Goal: Information Seeking & Learning: Learn about a topic

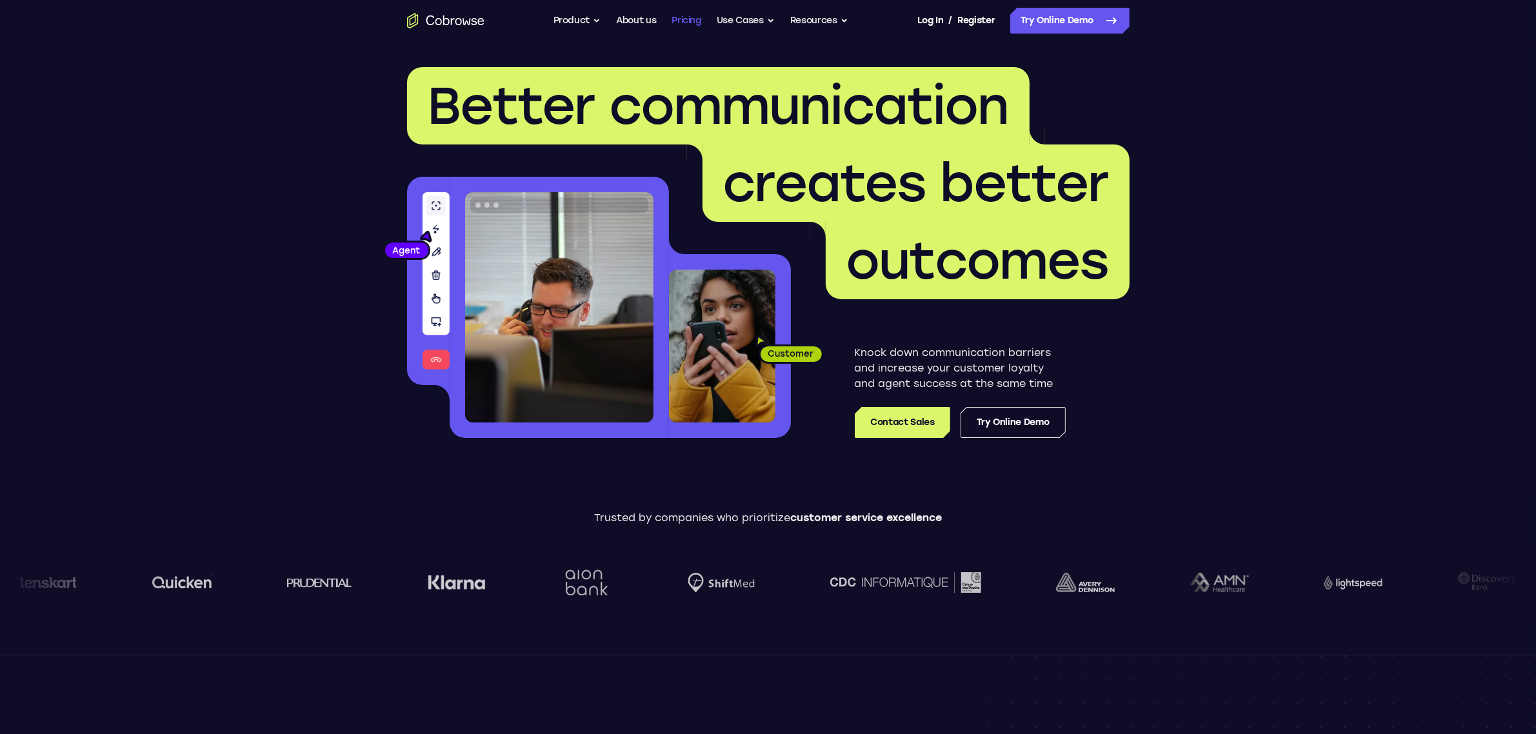
click at [676, 20] on link "Pricing" at bounding box center [687, 21] width 30 height 26
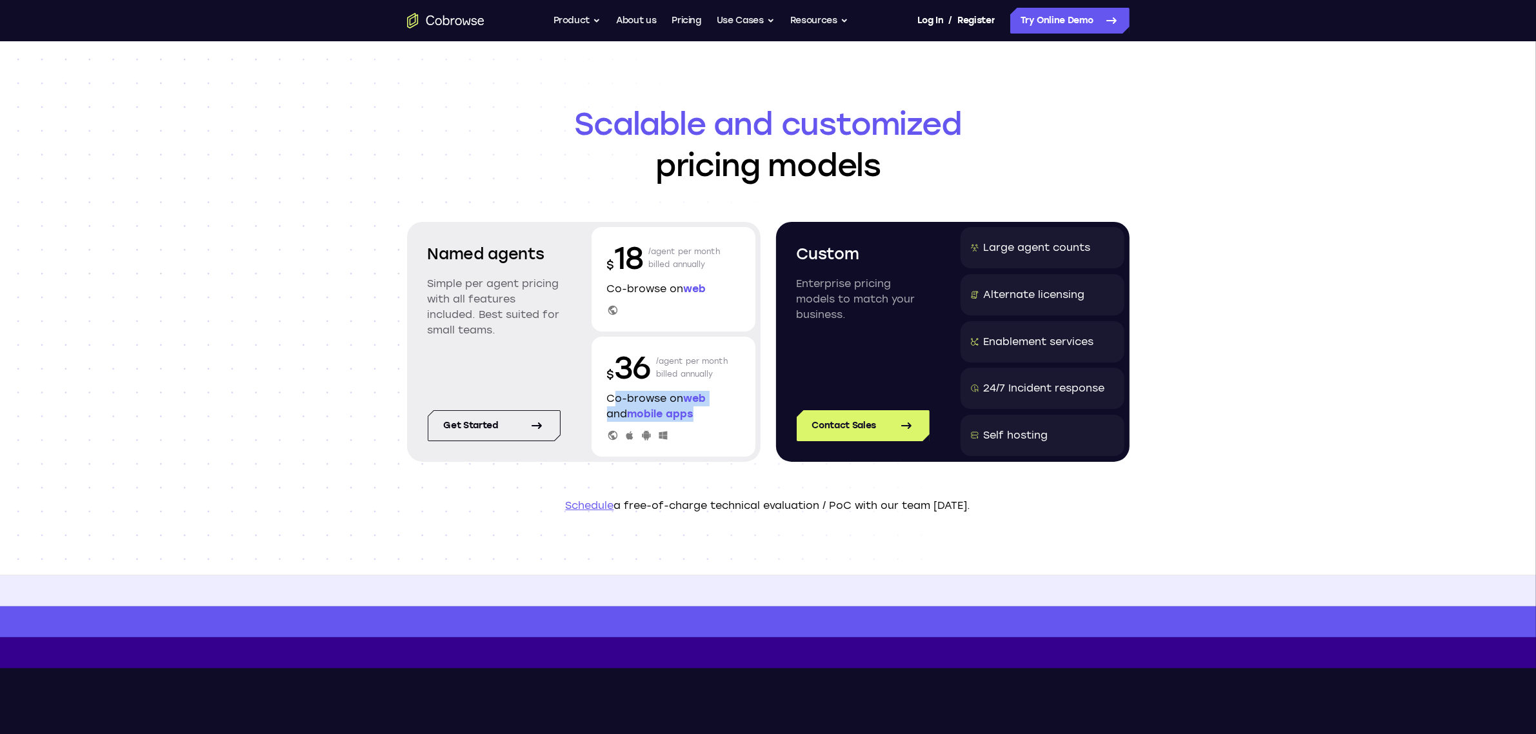
drag, startPoint x: 605, startPoint y: 398, endPoint x: 718, endPoint y: 416, distance: 113.7
click at [718, 416] on div "$ 36 /agent per month billed annually Co-browse on web and mobile apps" at bounding box center [674, 397] width 164 height 120
click at [724, 287] on p "Co-browse on web" at bounding box center [673, 288] width 133 height 15
click at [412, 503] on p "Schedule a free-of-charge technical evaluation / PoC with our team [DATE]." at bounding box center [768, 505] width 723 height 15
